Goal: Navigation & Orientation: Find specific page/section

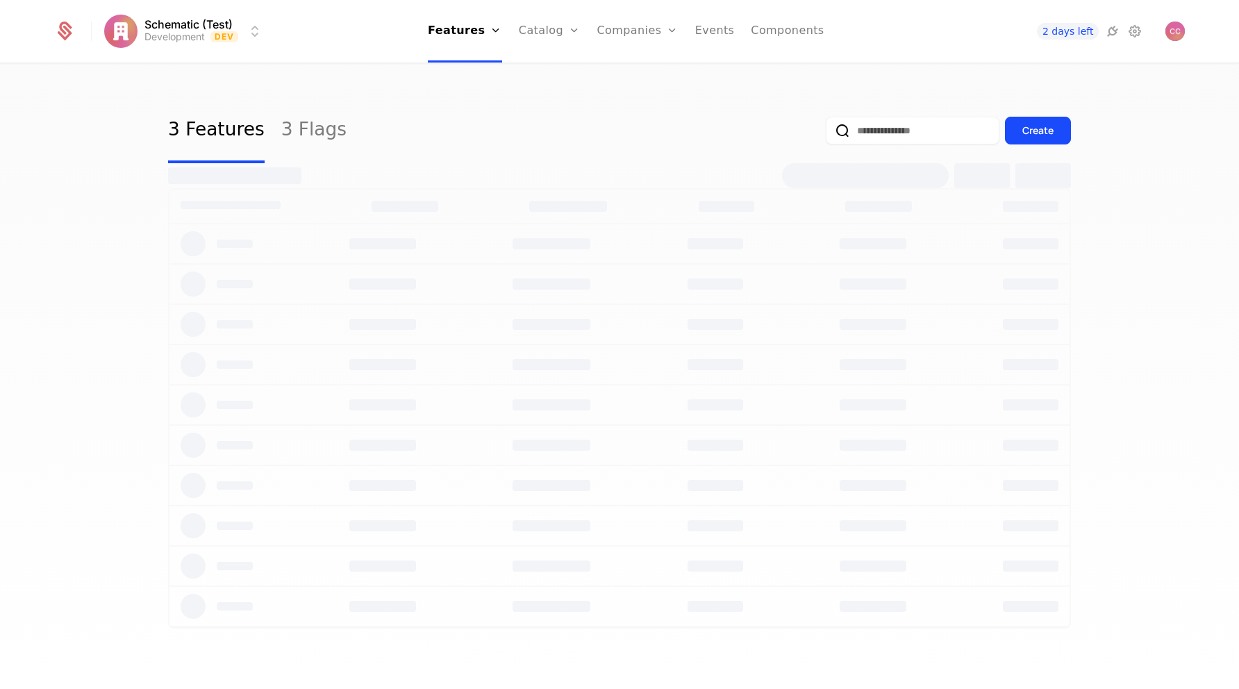
select select "***"
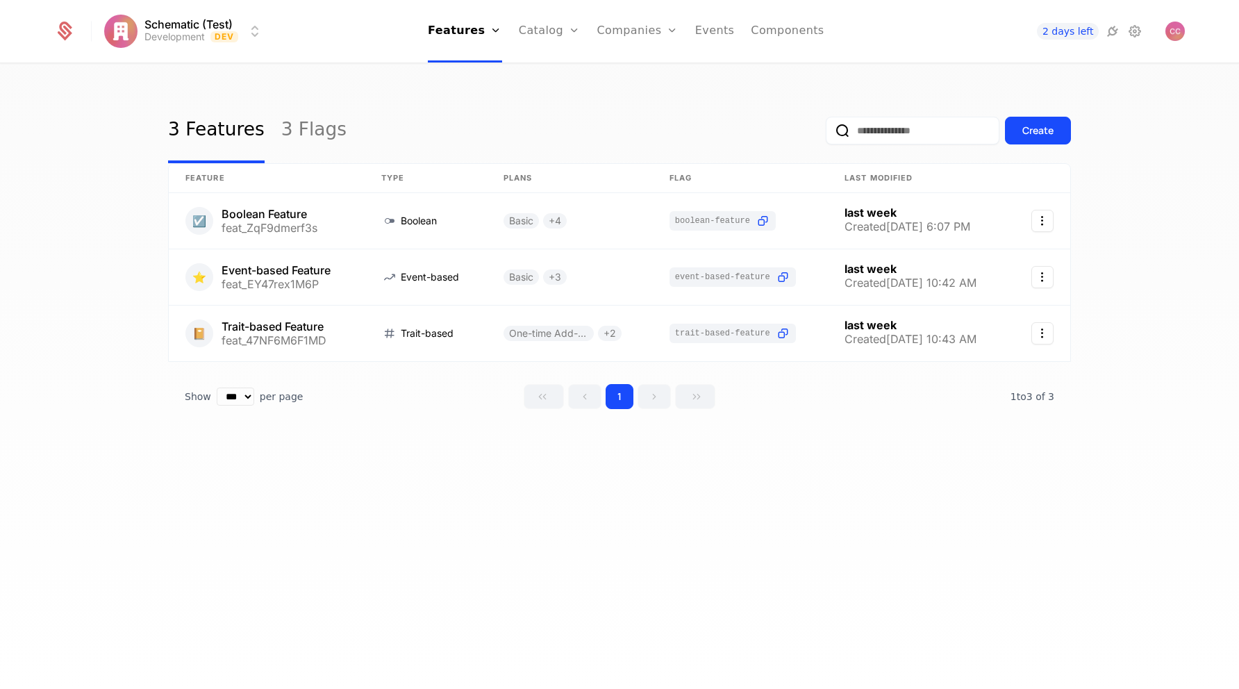
click at [570, 140] on link "Configuration" at bounding box center [572, 134] width 72 height 11
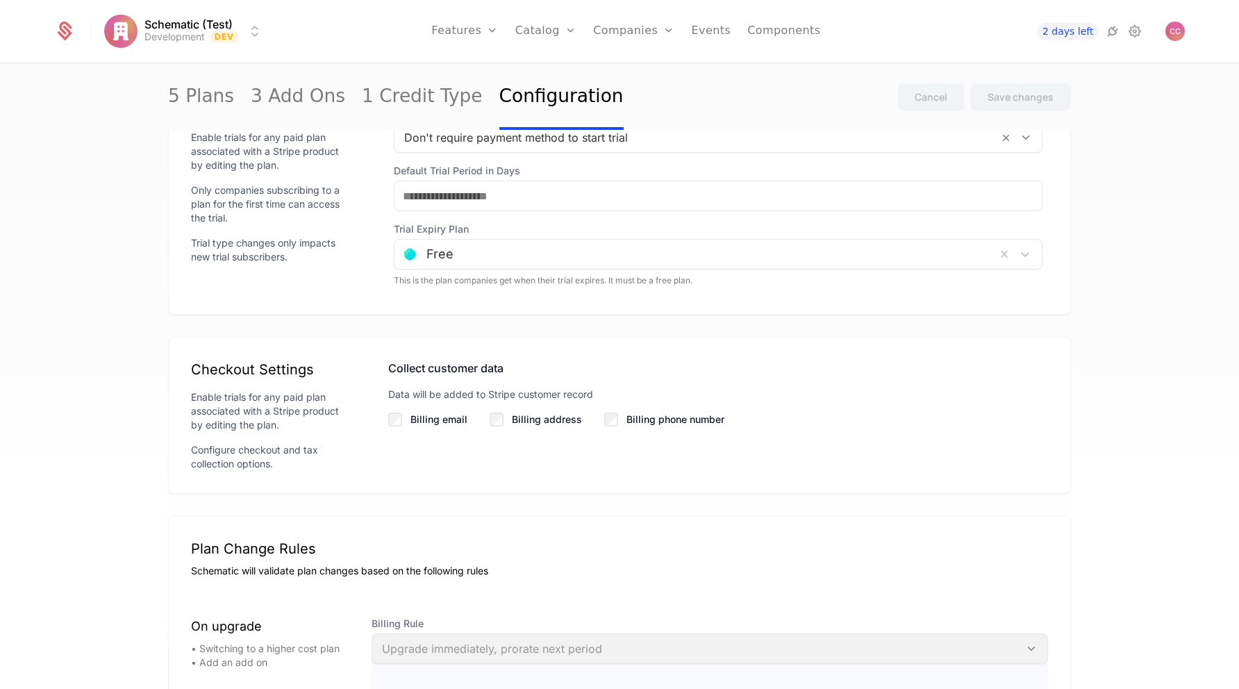
scroll to position [1787, 0]
click at [1182, 35] on img "Open user button" at bounding box center [1175, 31] width 19 height 19
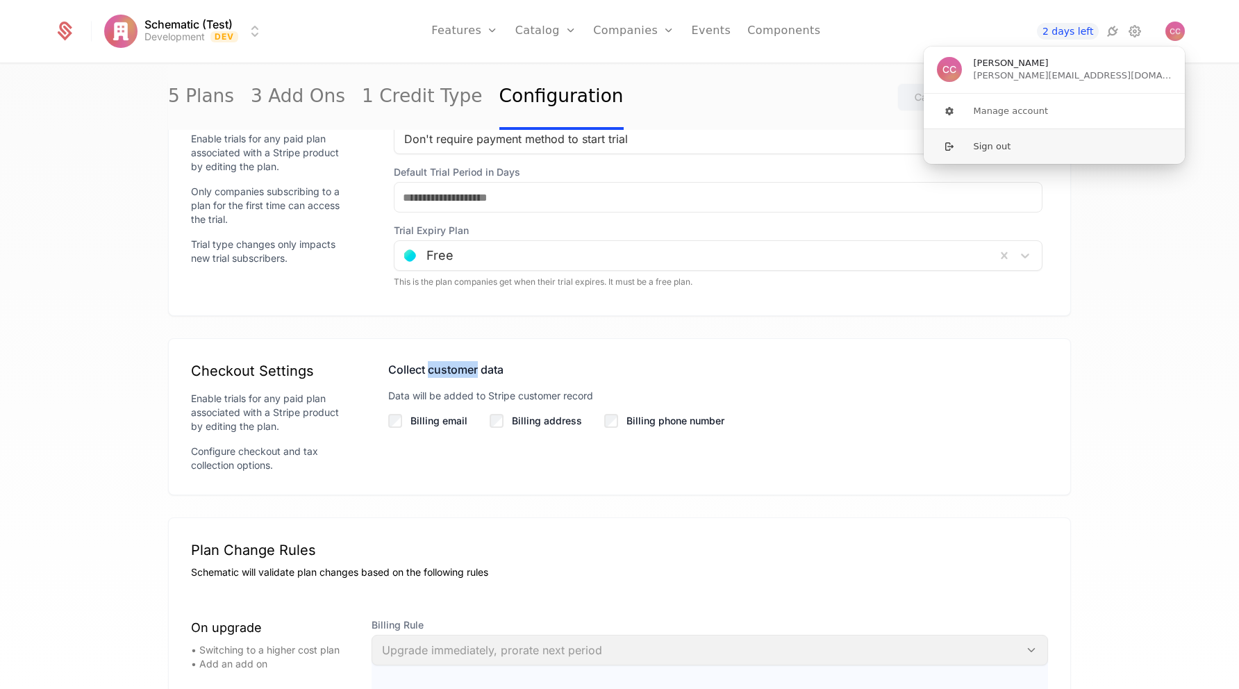
click at [1049, 151] on button "Sign out" at bounding box center [1054, 146] width 263 height 35
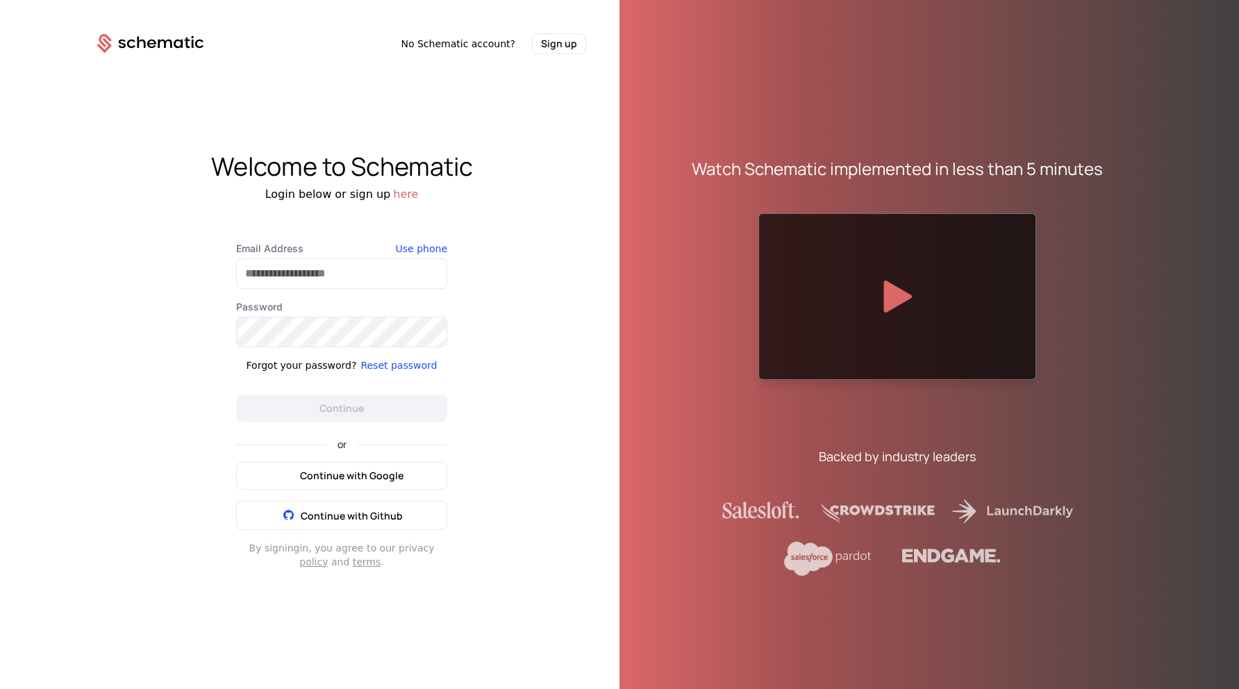
click at [397, 470] on span "Continue with Google" at bounding box center [351, 476] width 103 height 14
